Goal: Information Seeking & Learning: Check status

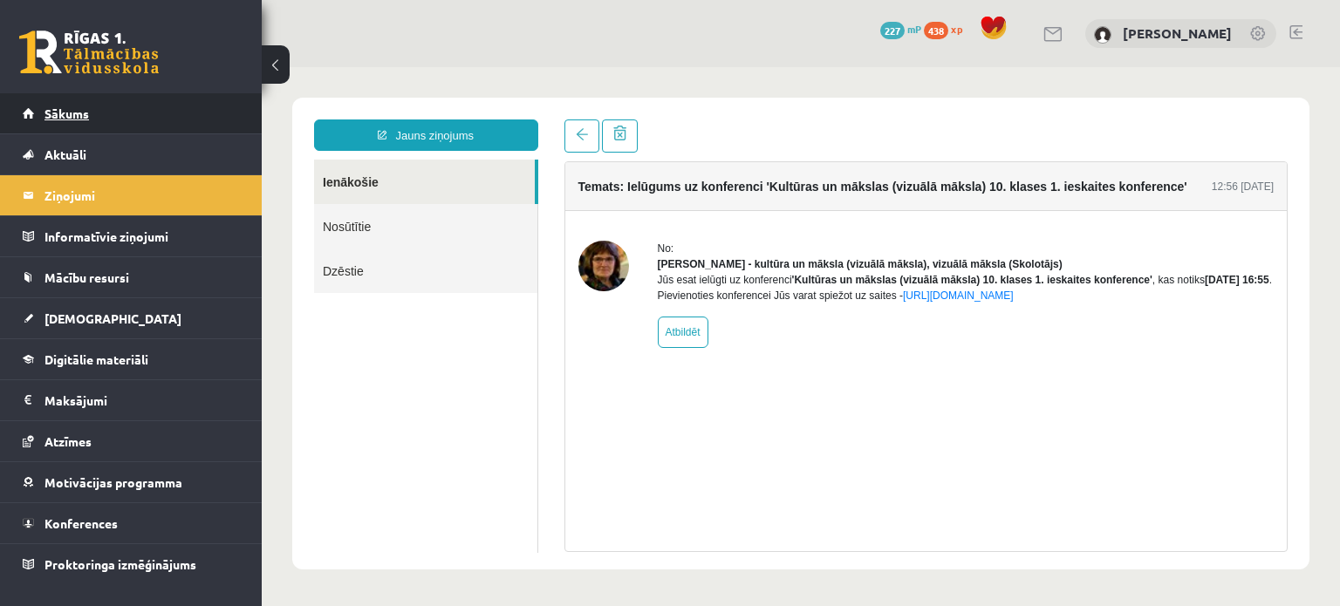
click at [202, 130] on link "Sākums" at bounding box center [131, 113] width 217 height 40
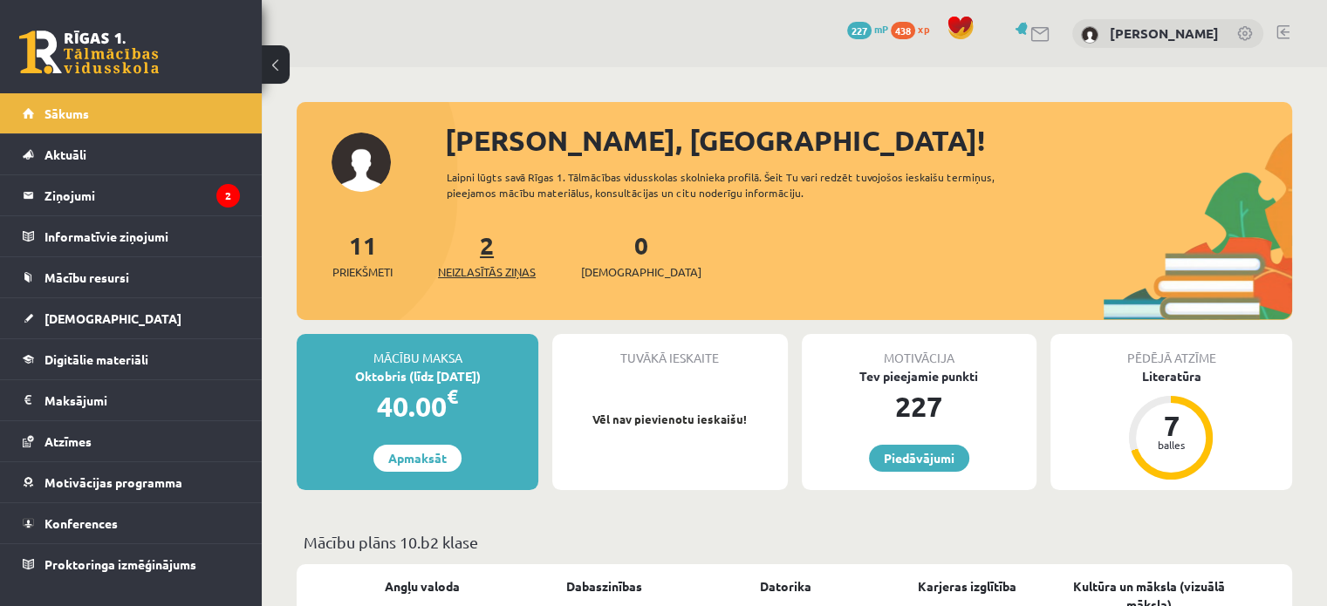
click at [506, 268] on span "Neizlasītās ziņas" at bounding box center [487, 271] width 98 height 17
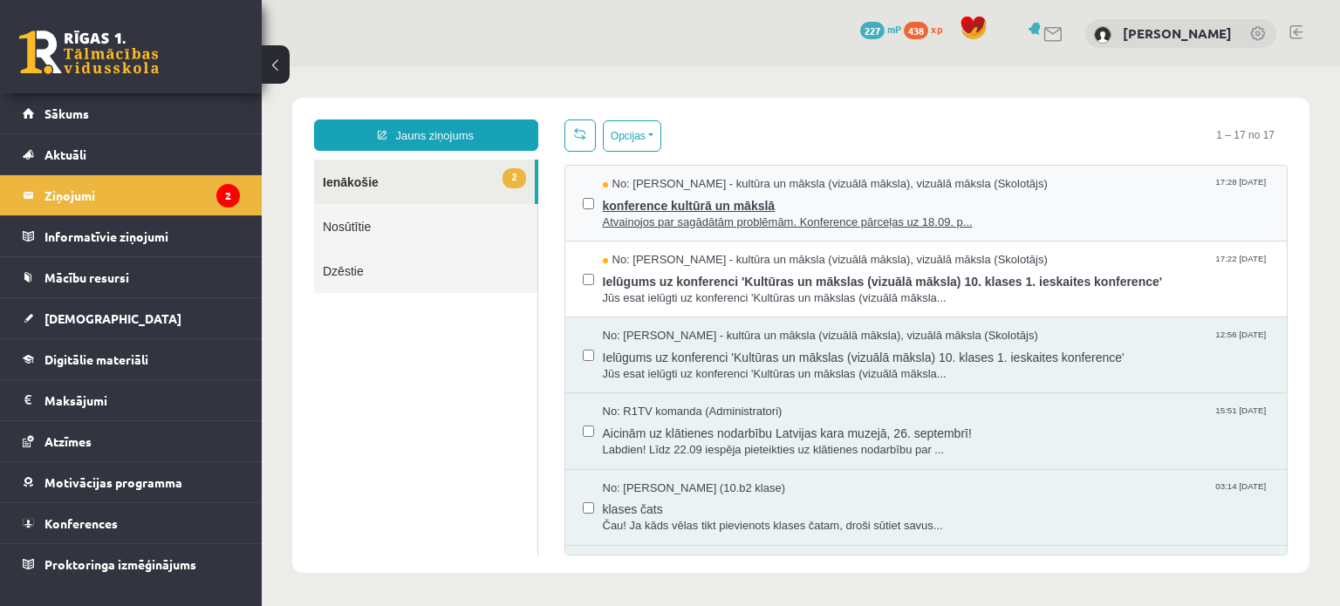
click at [719, 206] on span "konference kultūrā un mākslā" at bounding box center [936, 204] width 667 height 22
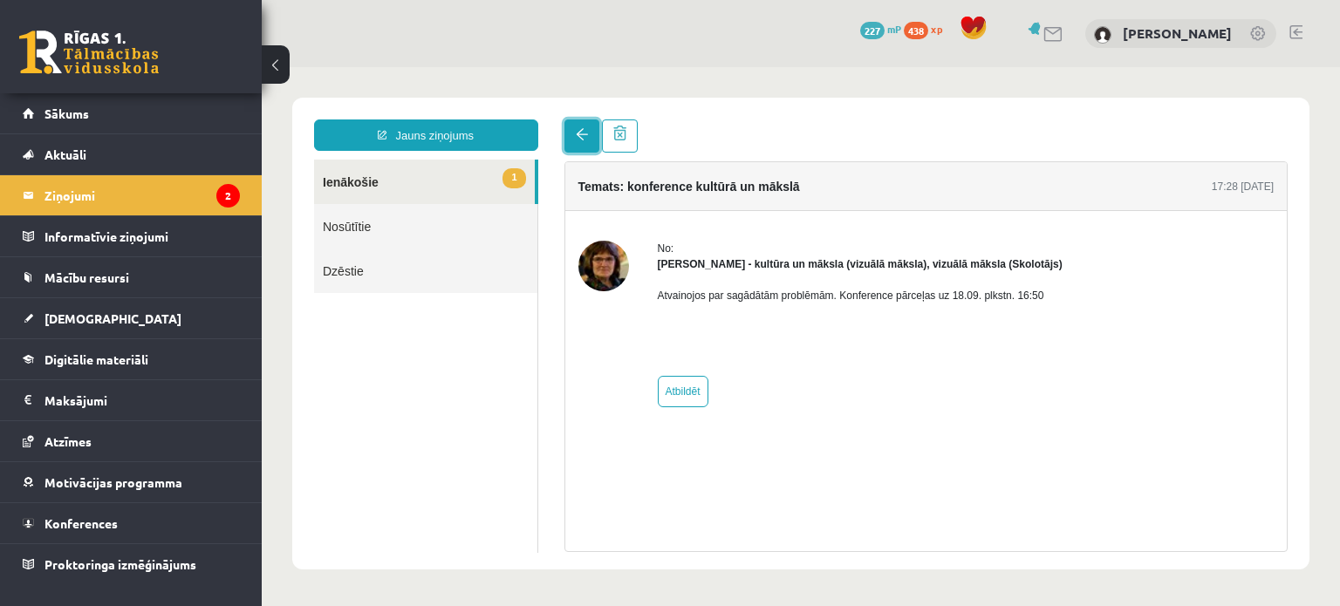
click at [583, 130] on span at bounding box center [582, 134] width 12 height 12
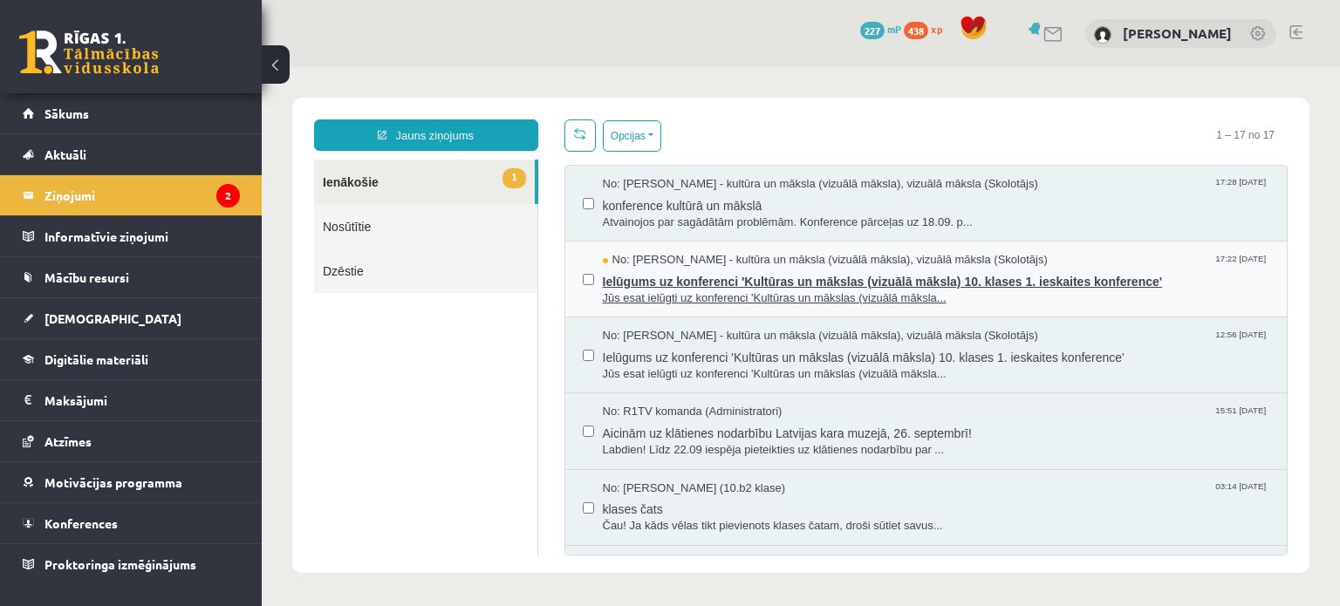
click at [765, 278] on span "Ielūgums uz konferenci 'Kultūras un mākslas (vizuālā māksla) 10. klases 1. iesk…" at bounding box center [936, 280] width 667 height 22
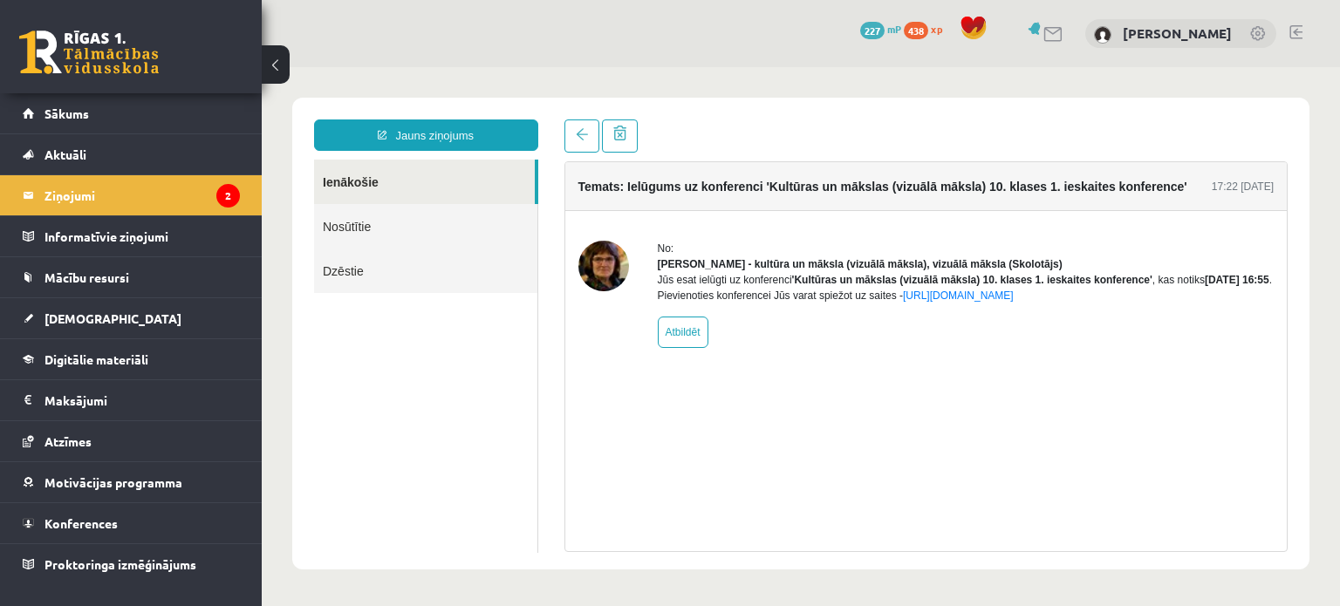
click at [1050, 252] on div "No:" at bounding box center [966, 249] width 617 height 16
drag, startPoint x: 1050, startPoint y: 252, endPoint x: 1036, endPoint y: 250, distance: 14.2
click at [1036, 250] on div "No:" at bounding box center [966, 249] width 617 height 16
click at [583, 135] on span at bounding box center [582, 134] width 12 height 12
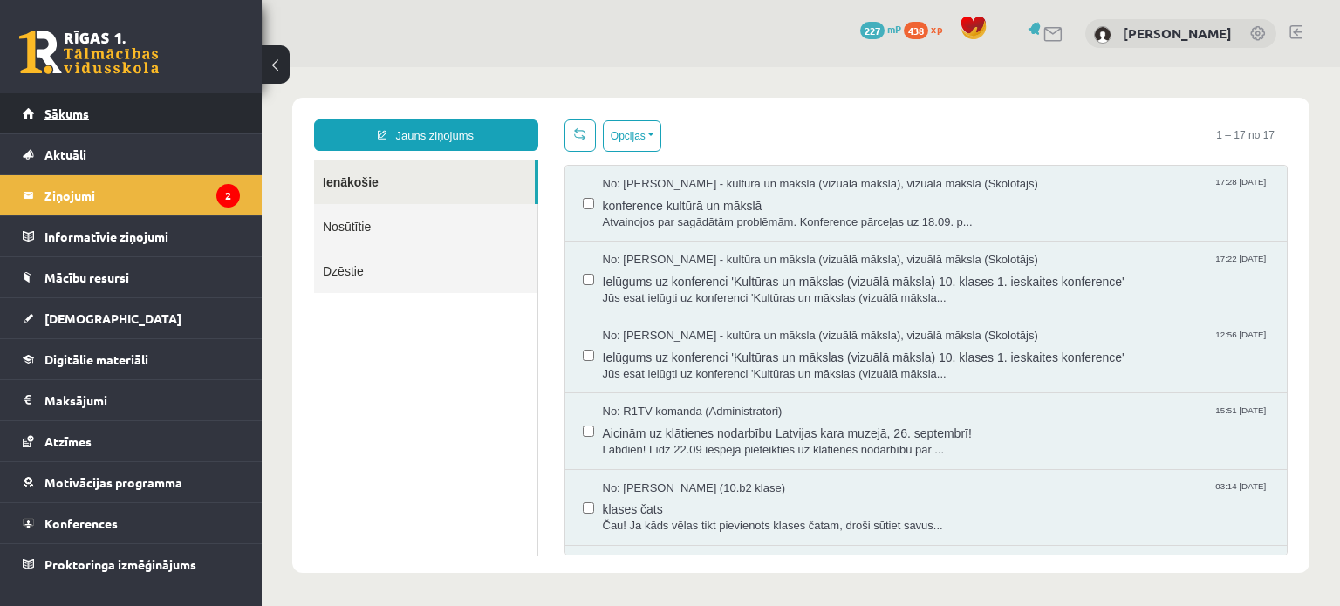
click at [80, 117] on span "Sākums" at bounding box center [66, 114] width 44 height 16
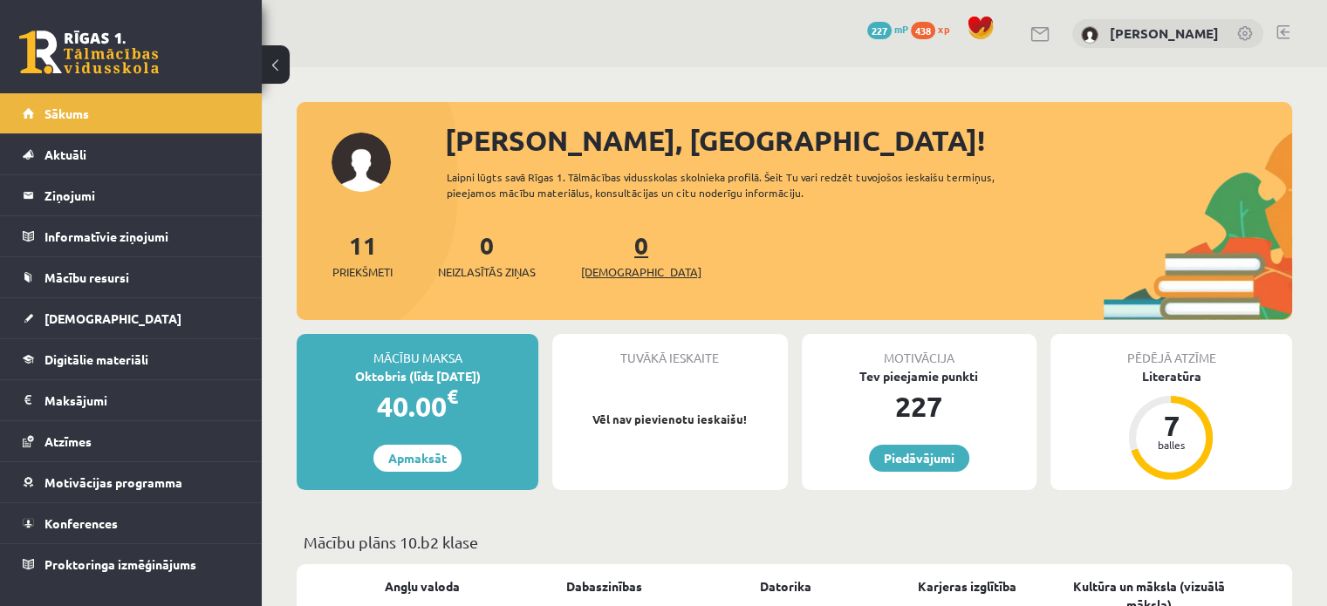
click at [600, 275] on span "[DEMOGRAPHIC_DATA]" at bounding box center [641, 271] width 120 height 17
